Goal: Navigation & Orientation: Find specific page/section

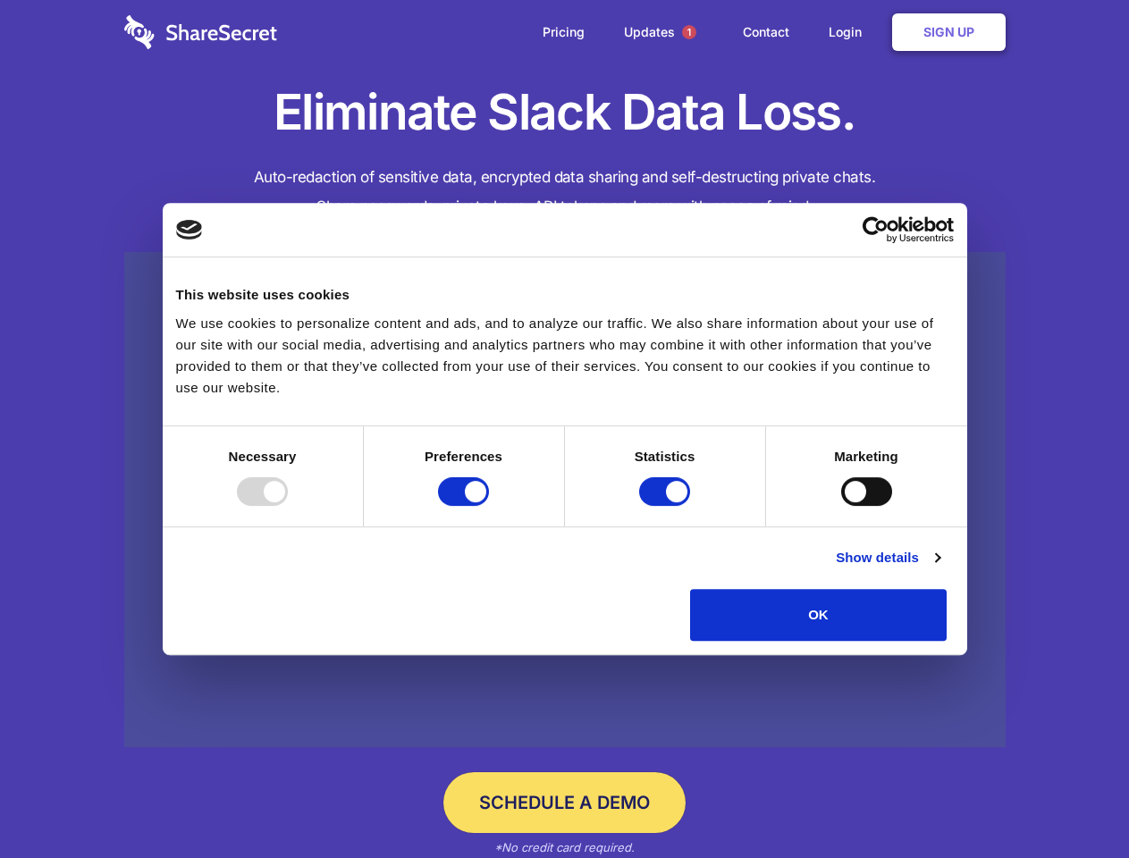
click at [288, 506] on div at bounding box center [262, 491] width 51 height 29
click at [489, 506] on input "Preferences" at bounding box center [463, 491] width 51 height 29
checkbox input "false"
click at [667, 506] on input "Statistics" at bounding box center [664, 491] width 51 height 29
checkbox input "false"
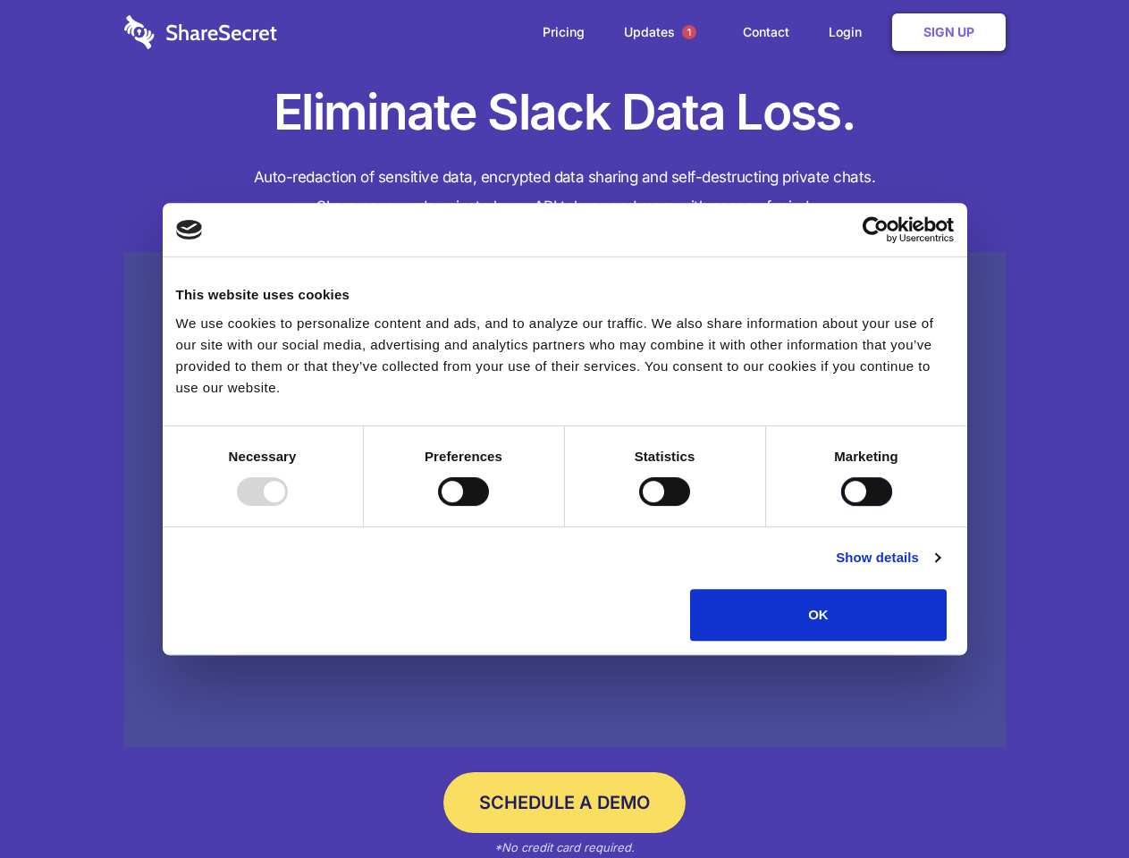
click at [841, 506] on input "Marketing" at bounding box center [866, 491] width 51 height 29
checkbox input "true"
click at [939, 568] on link "Show details" at bounding box center [888, 557] width 104 height 21
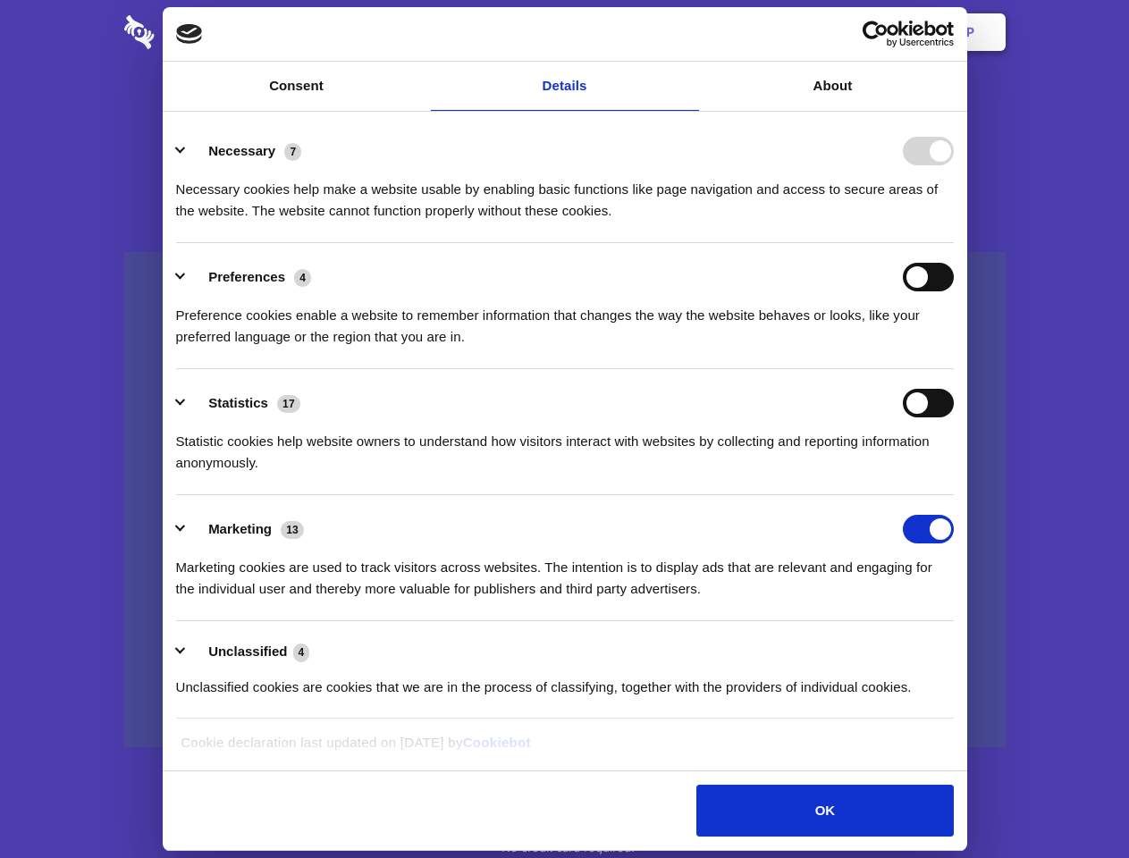
click at [954, 243] on li "Necessary 7 Necessary cookies help make a website usable by enabling basic func…" at bounding box center [565, 180] width 778 height 126
click at [688, 32] on span "1" at bounding box center [689, 32] width 14 height 14
